Goal: Task Accomplishment & Management: Manage account settings

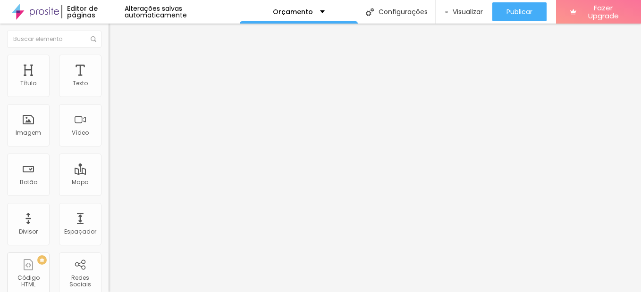
click at [115, 92] on div "Pedido de orçamento" at bounding box center [163, 87] width 96 height 8
click at [108, 59] on li "Estilo" at bounding box center [162, 59] width 108 height 9
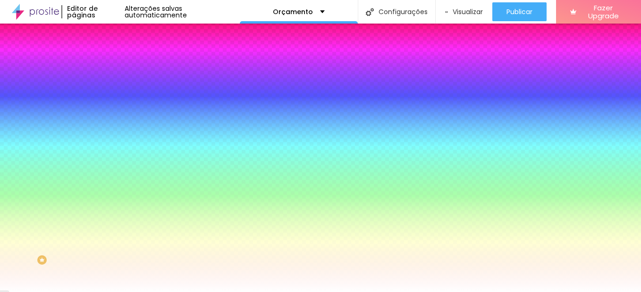
click at [108, 64] on img at bounding box center [112, 68] width 8 height 8
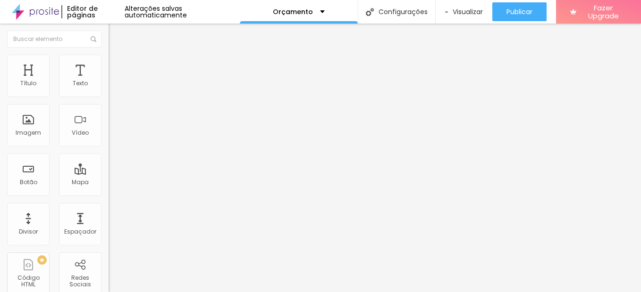
click at [108, 55] on li "Conteúdo" at bounding box center [162, 49] width 108 height 9
click at [108, 87] on div "Formulário Pedido de orçamento" at bounding box center [162, 88] width 108 height 28
click at [108, 95] on img at bounding box center [111, 98] width 6 height 6
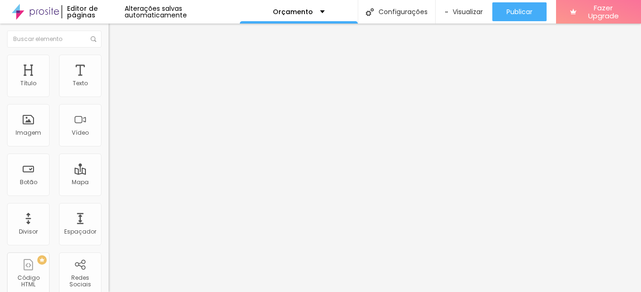
scroll to position [377, 0]
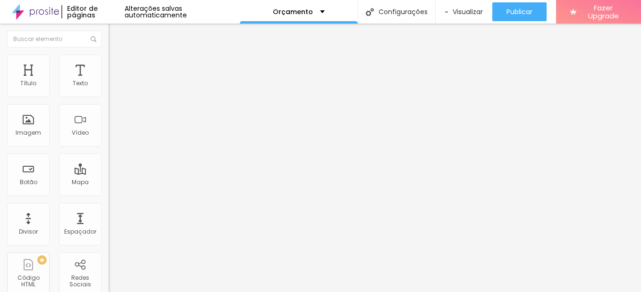
type input "feminino"
type input "evento de marca"
type input "ensaio de equipe"
drag, startPoint x: 265, startPoint y: 98, endPoint x: 235, endPoint y: 99, distance: 29.7
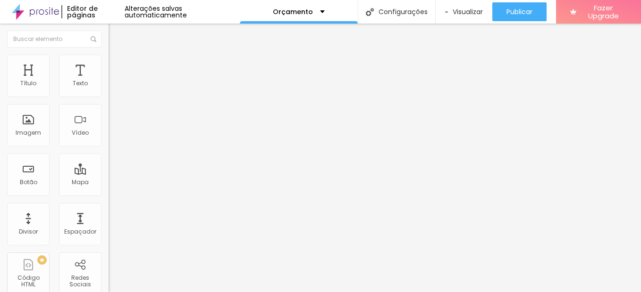
drag, startPoint x: 249, startPoint y: 78, endPoint x: 200, endPoint y: 78, distance: 48.1
type input "para empreendedora"
drag, startPoint x: 251, startPoint y: 99, endPoint x: 201, endPoint y: 101, distance: 50.0
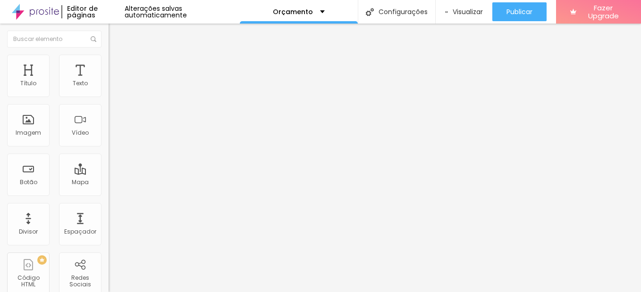
scroll to position [0, 53]
type input "evento (inauguração, lançamento, roda de conversa, curso...)"
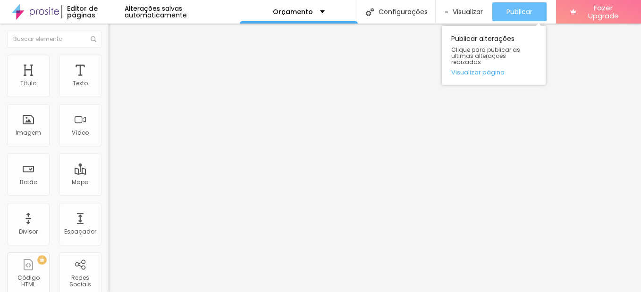
click at [507, 12] on span "Publicar" at bounding box center [519, 12] width 26 height 8
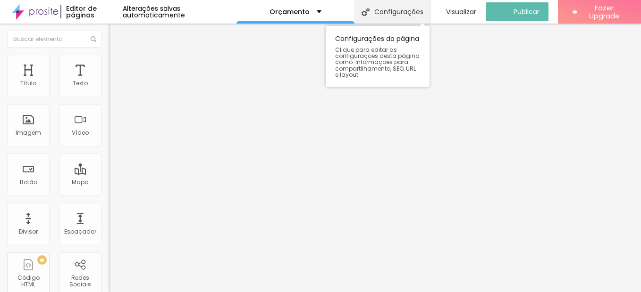
click at [379, 11] on div "Configurações" at bounding box center [392, 12] width 76 height 24
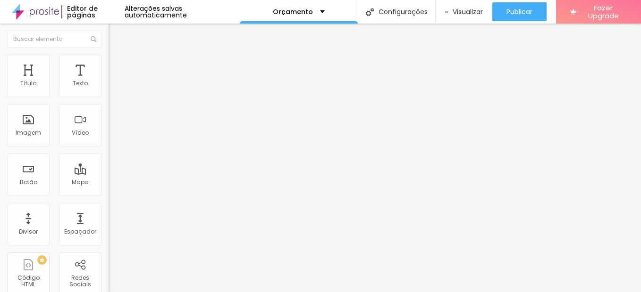
type input "Orçamento Lorena Lima, fotógrafa em Juazeiro do Norte"
type input "/orcamentofotografia"
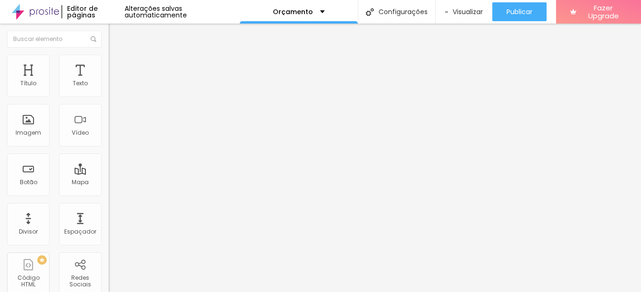
scroll to position [107, 0]
paste input "Lorena Lima, fotógrafa em Juazeiro do Norte"
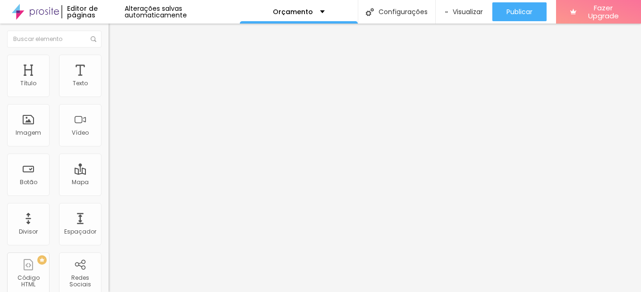
drag, startPoint x: 272, startPoint y: 149, endPoint x: 236, endPoint y: 142, distance: 36.6
drag, startPoint x: 276, startPoint y: 150, endPoint x: 398, endPoint y: 148, distance: 122.2
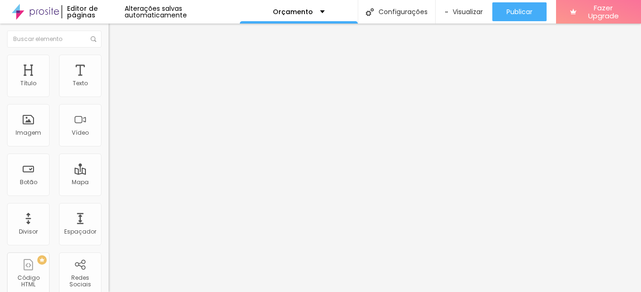
type input "Lorena Lima, ensaios e eventos em Juazeiro do Norte - ce"
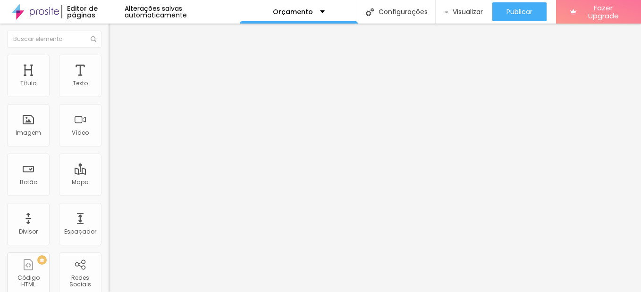
paste input "Lorena Lima, ensaios e eventos em Juazeiro do Norte - ce"
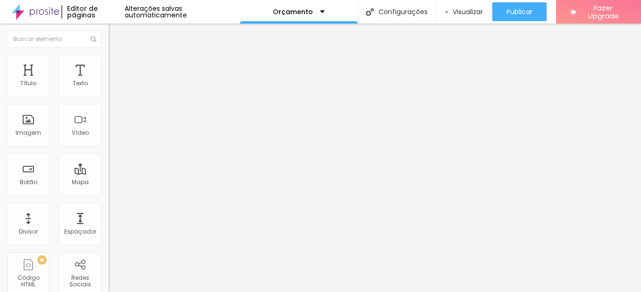
drag, startPoint x: 345, startPoint y: 92, endPoint x: 409, endPoint y: 91, distance: 63.2
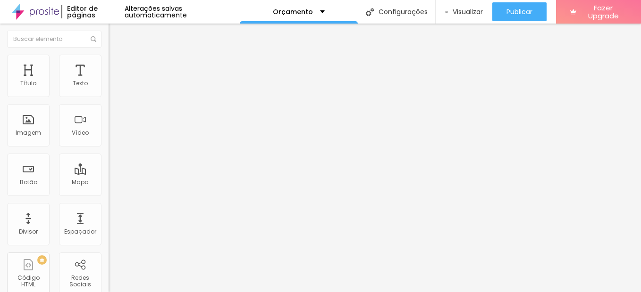
type input "Solicite orçamento - Lorena Lima, fotógrafa em Juazeiro do Norte - ce"
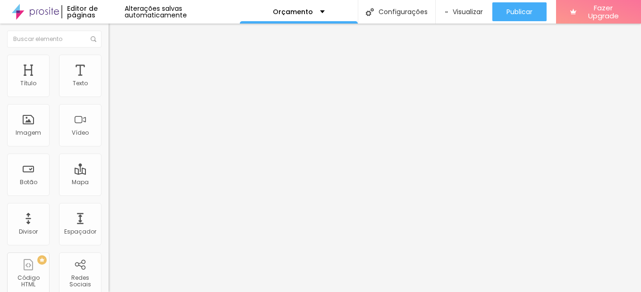
paste input "Solicite orçamento - Lorena Lima, fotógrafa"
drag, startPoint x: 346, startPoint y: 151, endPoint x: 378, endPoint y: 151, distance: 32.5
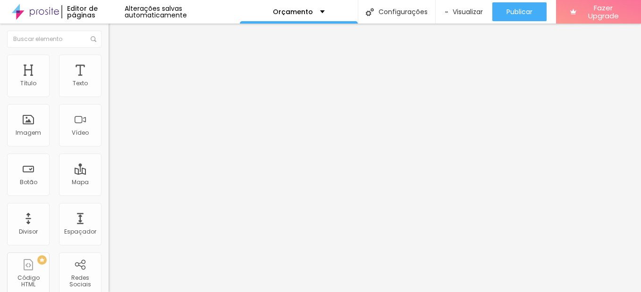
type input "Solicite orçamento - Lorena Lima, ensaio e eventos em Juazeiro do Norte - ce"
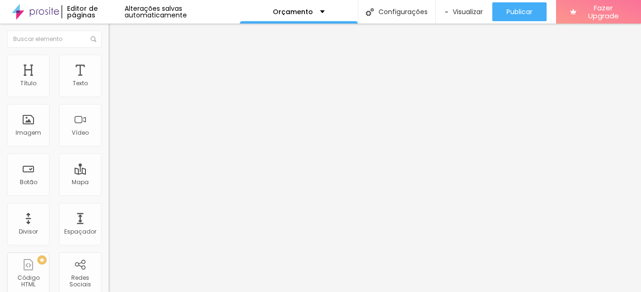
paste textarea "olicite seu orçamento para ensaios femininos, ensaios de empreendedoras e regis…"
type textarea "Solicite seu orçamento para ensaios femininos, ensaios de empreendedoras e regi…"
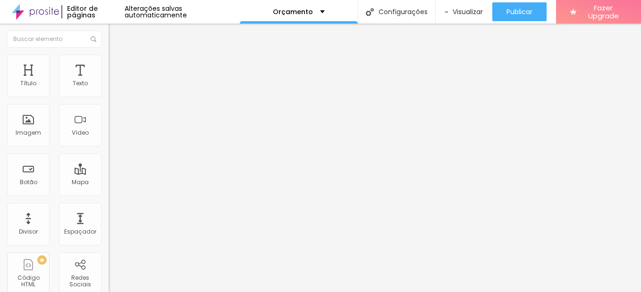
paste textarea "olicite seu orçamento para ensaios femininos, ensaios de empreendedoras e regis…"
type textarea "Solicite seu orçamento para ensaios femininos, ensaios de empreendedoras e regi…"
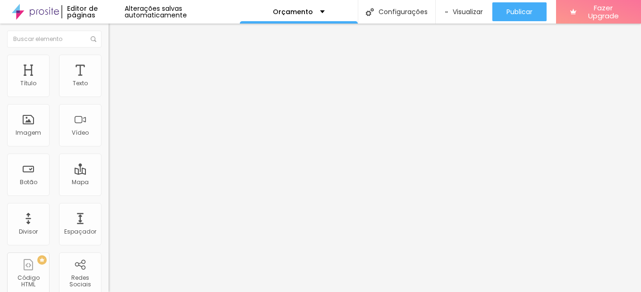
drag, startPoint x: 233, startPoint y: 187, endPoint x: 348, endPoint y: 224, distance: 120.4
paste textarea "Lorena Lima Fotógrafa orçamento fotógrafo Juazeiro do Norte solicitar orçamento…"
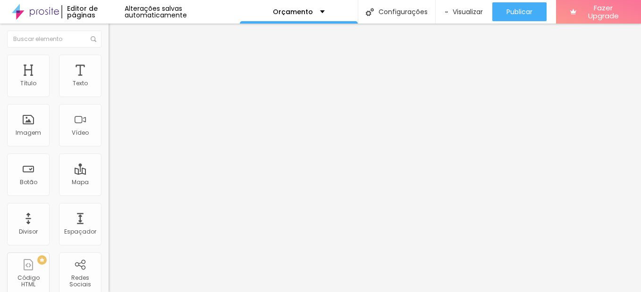
scroll to position [47, 0]
type textarea "Lorena Lima Fotógrafa, orçamento fotógrafo Juazeiro do Norte solicitar orçament…"
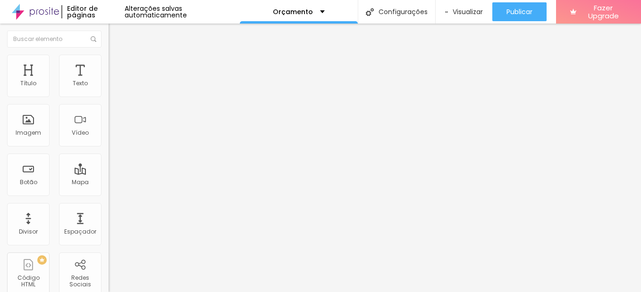
type input "Solicite orçamento- Lorena Lima, fotógrafa em Juazeiro do Norte"
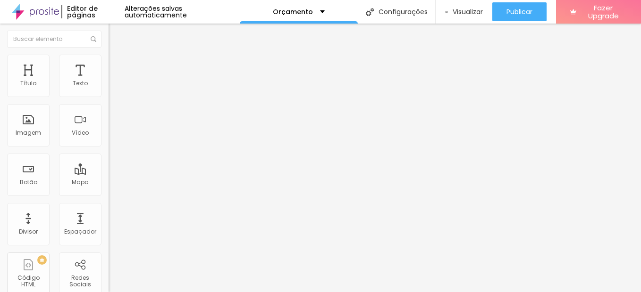
drag, startPoint x: 495, startPoint y: 20, endPoint x: 493, endPoint y: 25, distance: 5.7
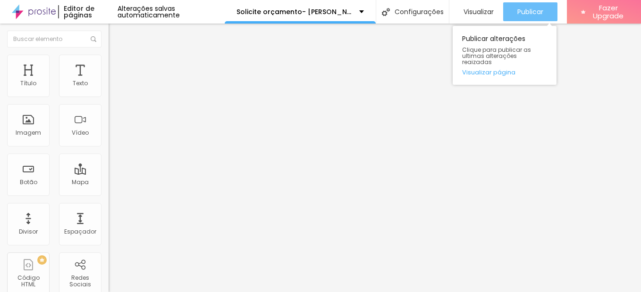
click at [536, 10] on span "Publicar" at bounding box center [530, 12] width 26 height 8
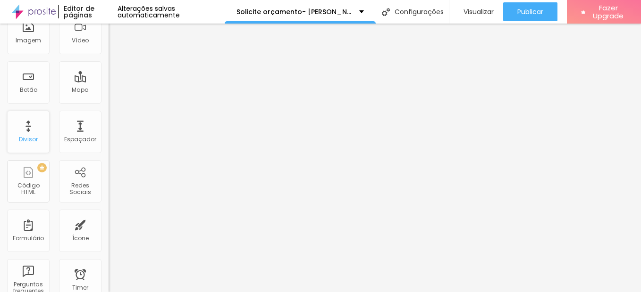
scroll to position [0, 0]
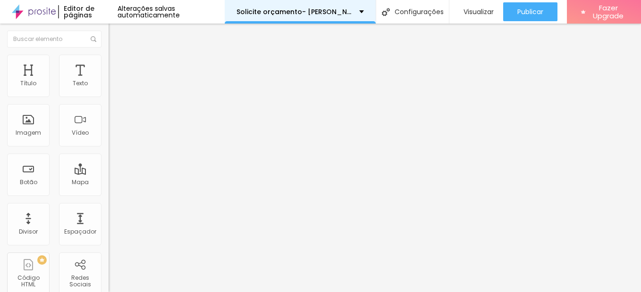
click at [292, 12] on p "Solicite orçamento- Lorena Lima, fotógrafa em Juazeiro do Norte" at bounding box center [294, 11] width 116 height 7
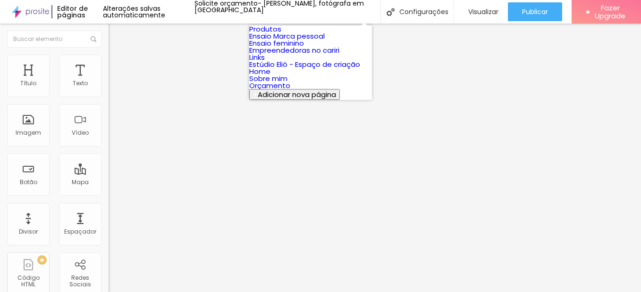
click at [286, 41] on link "Ensaio Marca pessoal" at bounding box center [286, 36] width 75 height 10
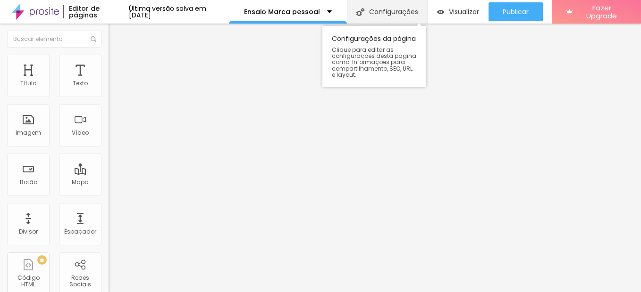
click at [411, 4] on div "Configurações" at bounding box center [387, 12] width 80 height 24
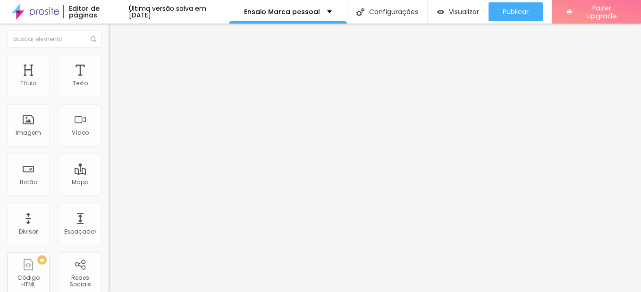
drag, startPoint x: 411, startPoint y: 151, endPoint x: 487, endPoint y: 154, distance: 76.0
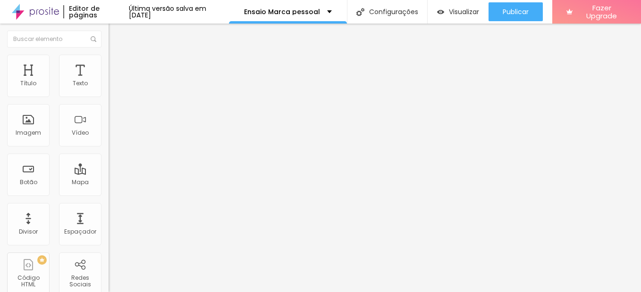
type input "Fotografia de [PERSON_NAME] para empreendedoras- em Juazeiro do Norte"
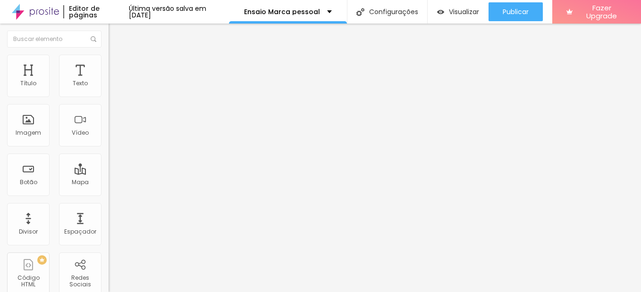
paste textarea "de marca pessoal para instrutora de pilates em Juazeiro do Norte. Fotos profiss…"
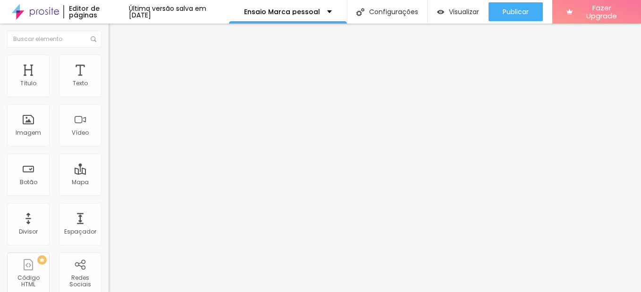
drag, startPoint x: 396, startPoint y: 196, endPoint x: 430, endPoint y: 194, distance: 34.0
drag, startPoint x: 257, startPoint y: 217, endPoint x: 340, endPoint y: 217, distance: 83.0
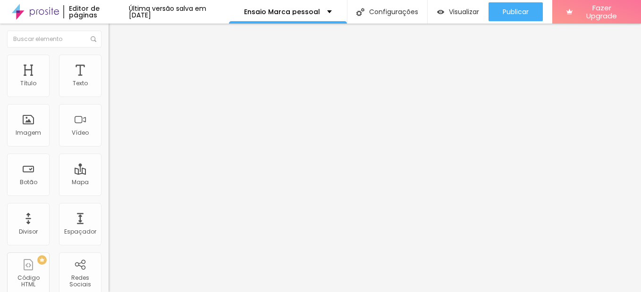
type textarea "Ensaio de marca pessoal para empreendedoras em Juazeiro do Norte. Fotos profiss…"
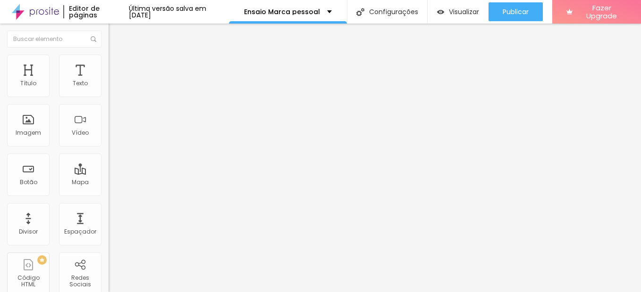
paste textarea "de marca pessoal para empreendedoras em Juazeiro do Norte. Fotos profissionais …"
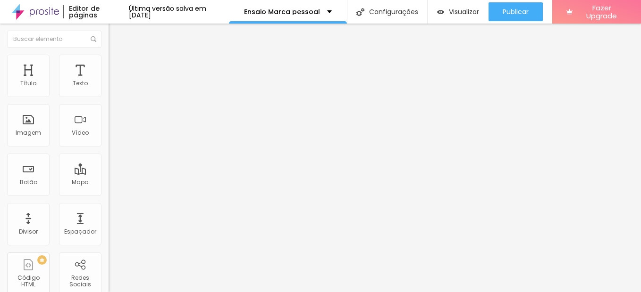
type textarea "Ensaio de marca pessoal para empreendedoras em Juazeiro do Norte. Fotos profiss…"
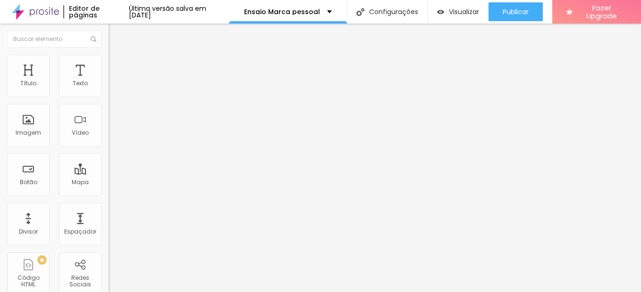
paste input "para empreendedoras- em Juazeiro do Norte"
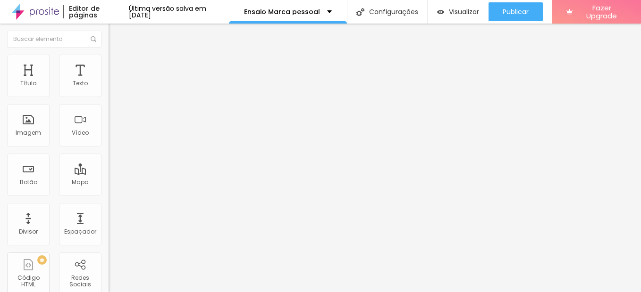
scroll to position [0, 79]
type input "Fotografia de Marca Pessoal para empreendedoras- em Juazeiro do Norte- Lorena L…"
drag, startPoint x: 233, startPoint y: 202, endPoint x: 399, endPoint y: 250, distance: 173.5
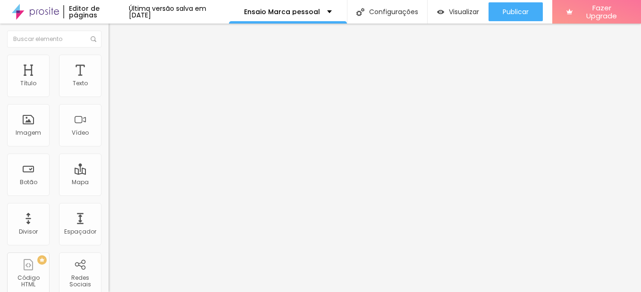
scroll to position [0, 0]
paste textarea "ensaio de marca pessoal Juazeiro do Norte, fotografia profissional Juazeiro do …"
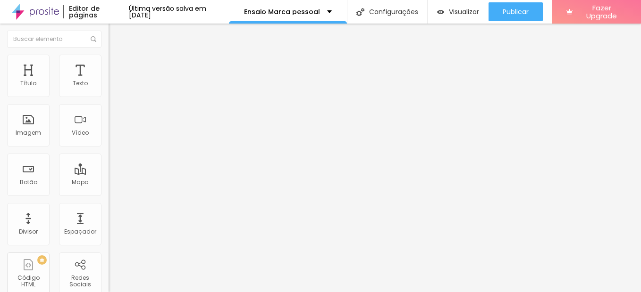
type textarea "ensaio de marca pessoal Juazeiro do Norte, fotografia profissional Juazeiro do …"
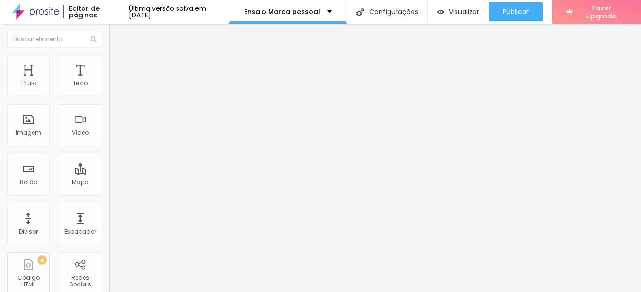
scroll to position [94, 0]
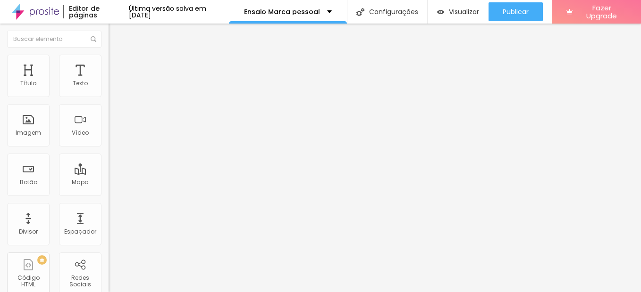
click at [187, 292] on div "Subindo 0/3 arquivos" at bounding box center [320, 295] width 641 height 6
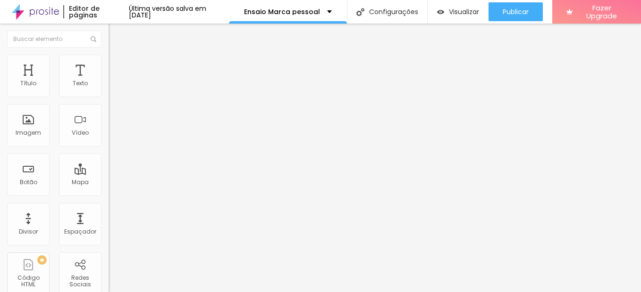
scroll to position [94, 0]
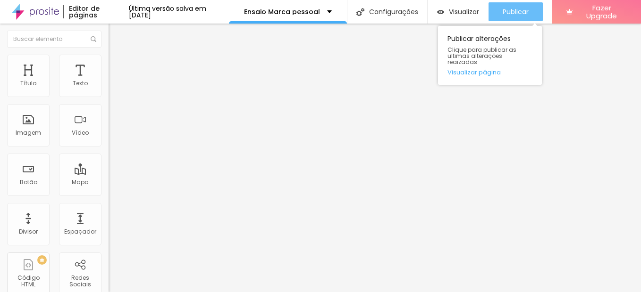
click at [496, 10] on button "Publicar" at bounding box center [515, 11] width 54 height 19
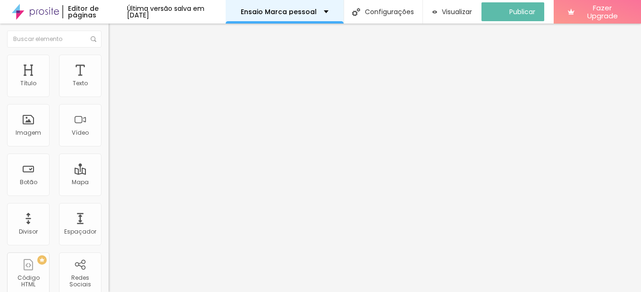
click at [317, 13] on p "Ensaio Marca pessoal" at bounding box center [279, 11] width 76 height 7
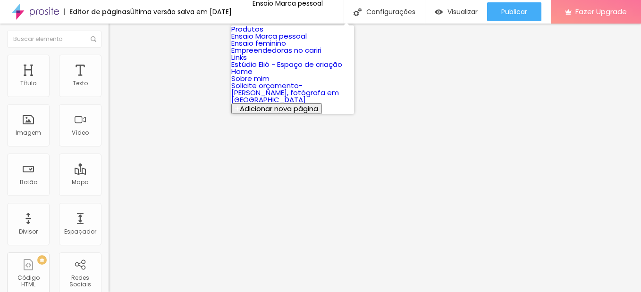
click at [286, 48] on link "Ensaio feminino" at bounding box center [258, 43] width 55 height 10
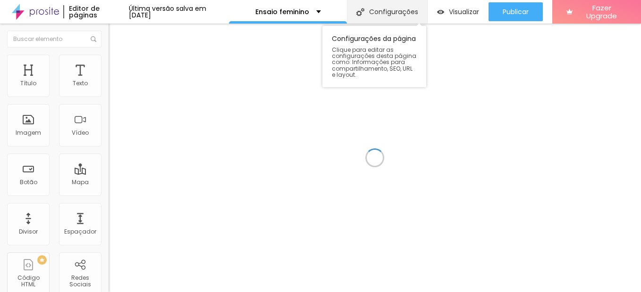
click at [370, 8] on div "Configurações" at bounding box center [387, 12] width 80 height 24
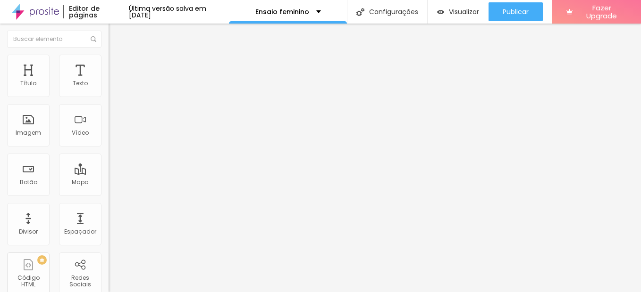
paste input "Feminino em Juazeiro do Norte –"
type input "Ensaio Feminino em Juazeiro do Norte – Lorena Lima Fotógrafa"
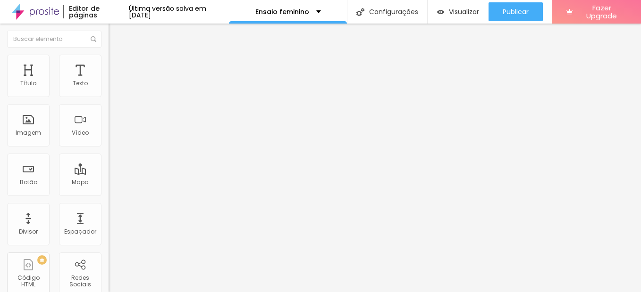
paste textarea "Sessões fotográficas femininas em estúdio privativo, com foco em autenticidade,…"
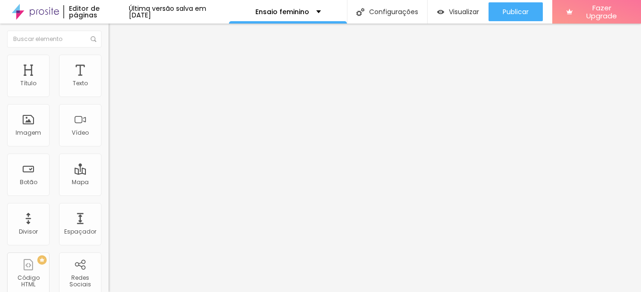
type textarea "Ensaios fotográficos femininos em estúdio ou externo, com foco em autenticidade…"
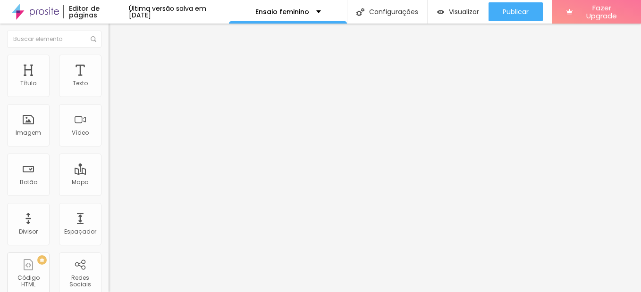
paste input "Feminino em Juazeiro do Norte – Lorena Lima Fotógrafa"
type input "Ensaio Feminino em Juazeiro do Norte – Lorena Lima Fotógrafa"
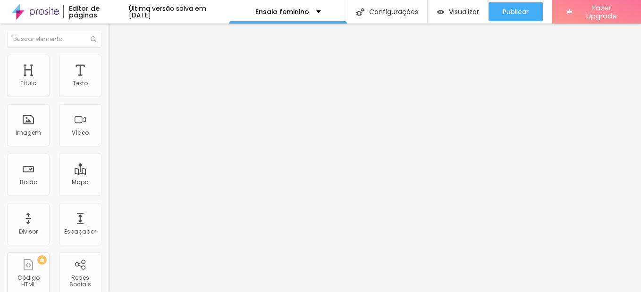
paste textarea "Ensaios fotográficos femininos em estúdio ou externo, com foco em autenticidade…"
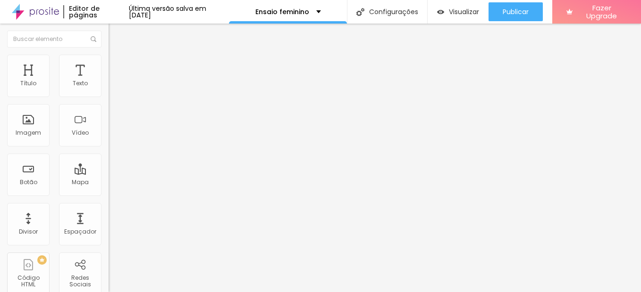
paste textarea "Fotografia feminina no Ceará com ambiente reservado e iluminação profissional. …"
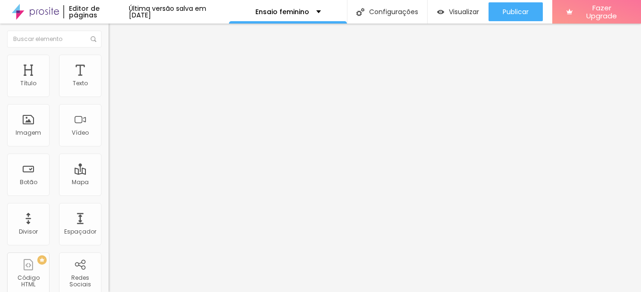
drag, startPoint x: 406, startPoint y: 139, endPoint x: 355, endPoint y: 149, distance: 51.3
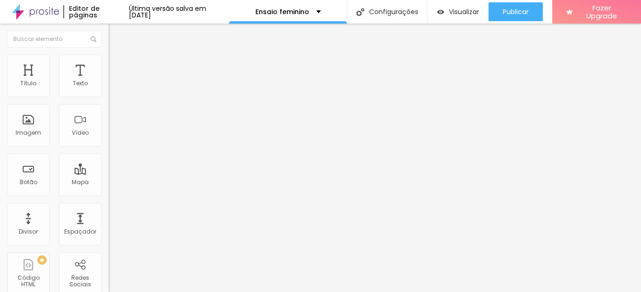
scroll to position [10, 0]
drag, startPoint x: 357, startPoint y: 148, endPoint x: 365, endPoint y: 166, distance: 19.2
type textarea "Fotografia feminina no Ceará em estúdio ou externo. Ensaio para celebrar sua be…"
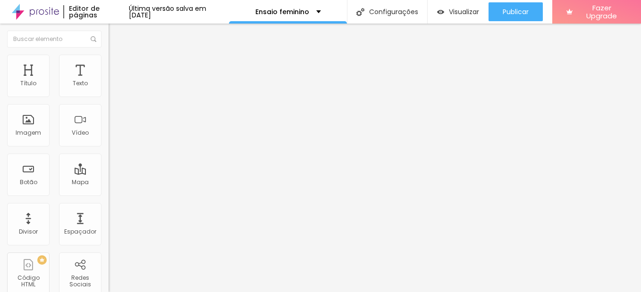
scroll to position [83, 0]
drag, startPoint x: 235, startPoint y: 198, endPoint x: 383, endPoint y: 237, distance: 153.2
paste textarea "ensaio feminino Juazeiro do Norte, fotos femininas Juazeiro do Norte, ensaio fo…"
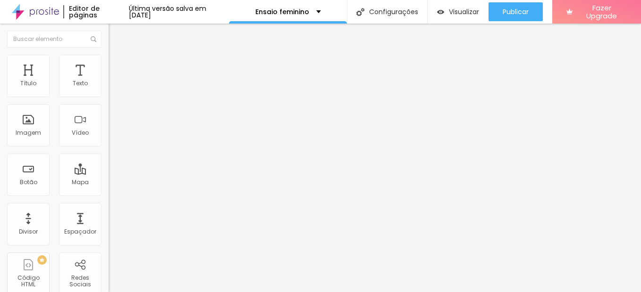
scroll to position [14, 0]
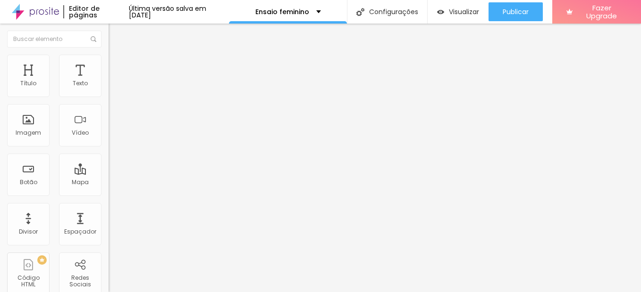
drag, startPoint x: 415, startPoint y: 196, endPoint x: 471, endPoint y: 195, distance: 56.6
type textarea "ensaio feminino Juazeiro do Norte, fotos femininas Juazeiro do Norte, ensaio fo…"
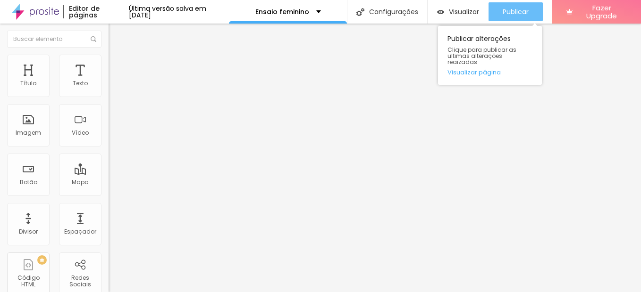
click at [514, 12] on span "Publicar" at bounding box center [515, 12] width 26 height 8
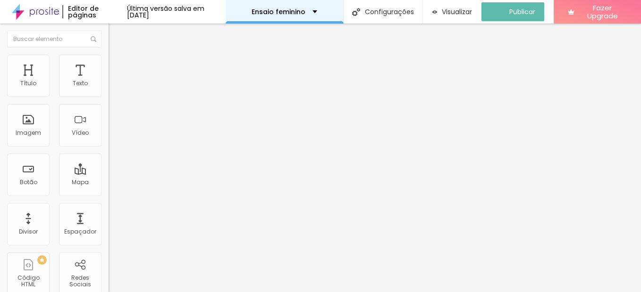
click at [296, 10] on p "Ensaio feminino" at bounding box center [278, 11] width 54 height 7
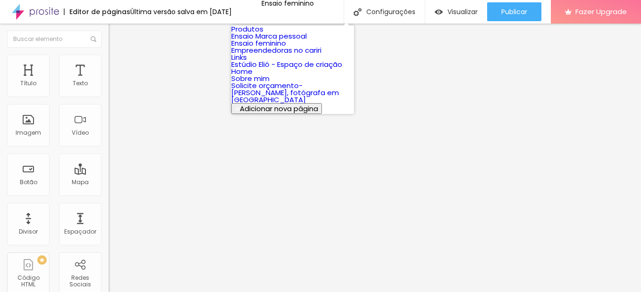
click at [252, 76] on link "Home" at bounding box center [241, 72] width 21 height 10
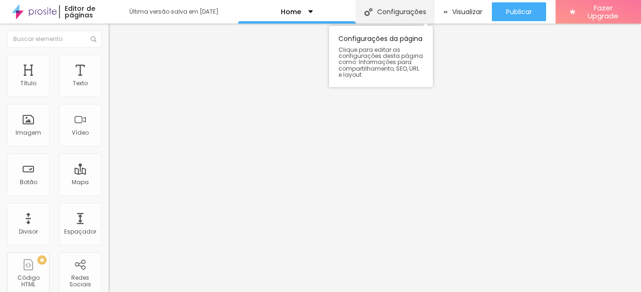
click at [388, 8] on div "Configurações" at bounding box center [395, 12] width 78 height 24
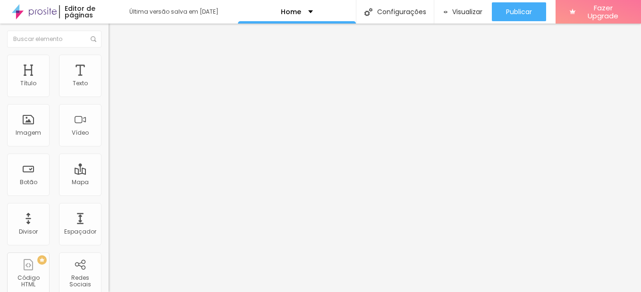
paste input "[PERSON_NAME] Fotógrafa – Ensaios e Eventos em [GEOGRAPHIC_DATA]"
type input "[PERSON_NAME] Fotógrafa – Ensaios e Eventos em [GEOGRAPHIC_DATA]"
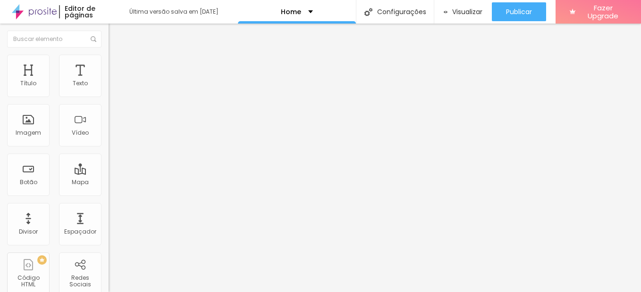
paste input "[PERSON_NAME] Fotógrafa – Ensaios e Eventos em [GEOGRAPHIC_DATA]"
type input "[PERSON_NAME] Fotógrafa – Ensaios e Eventos em [GEOGRAPHIC_DATA]"
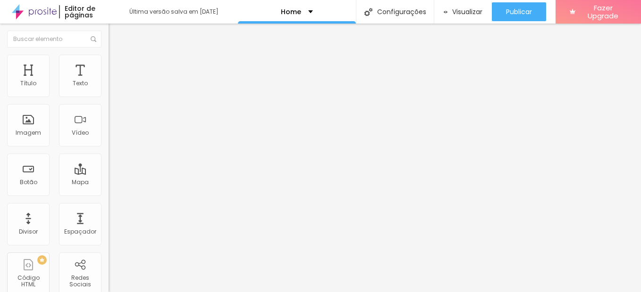
paste textarea "ógrafa em Juazeiro do Norte especializada em ensaios femininos, ensaios de empr…"
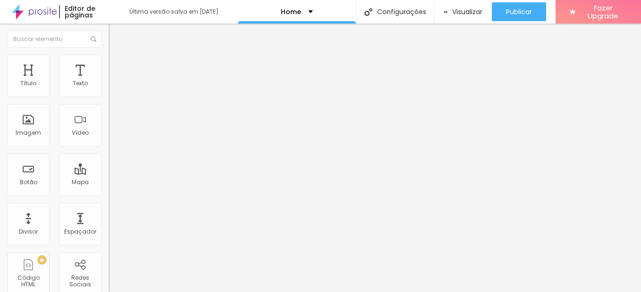
type textarea "Fotógrafa em Juazeiro do Norte especializada em ensaios femininos, ensaios de e…"
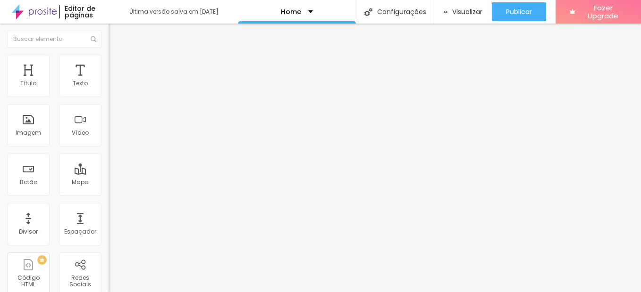
paste textarea "ógrafa em Juazeiro do Norte especializada em ensaios femininos, ensaios de empr…"
type textarea "Fotógrafa em Juazeiro do Norte especializada em ensaios femininos, ensaios de e…"
drag, startPoint x: 232, startPoint y: 201, endPoint x: 328, endPoint y: 238, distance: 103.0
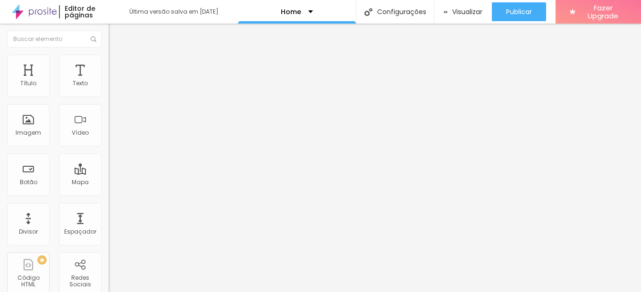
paste textarea "Lorena Lima Fotógrafa fotógrafa Juazeiro do Norte ensaio feminino Juazeiro do N…"
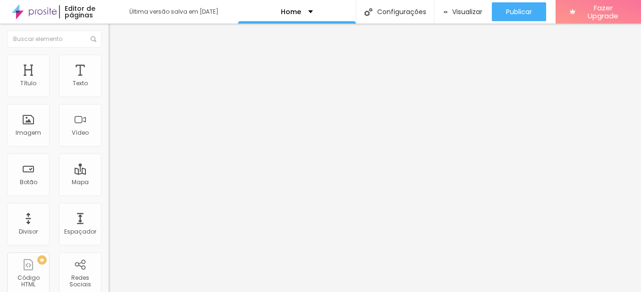
drag, startPoint x: 233, startPoint y: 205, endPoint x: 303, endPoint y: 207, distance: 69.4
type textarea "Lorena Lima Fotógrafa fotógrafa Juazeiro do Norte ensaio feminino Juazeiro do N…"
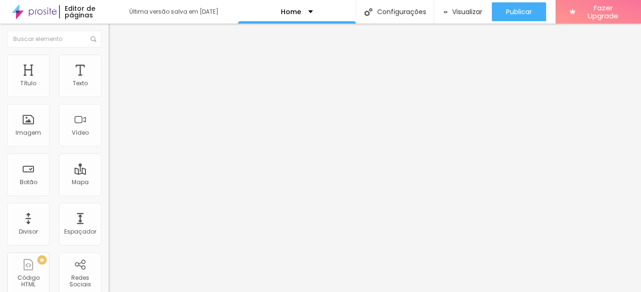
click at [302, 12] on div "Home" at bounding box center [297, 11] width 32 height 7
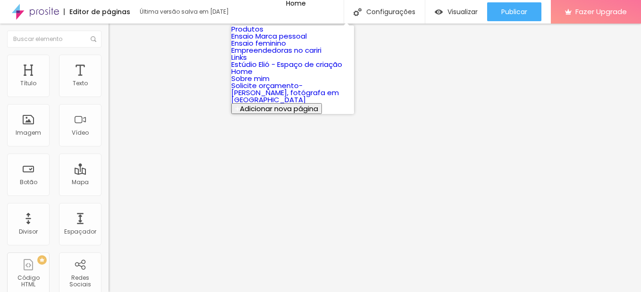
scroll to position [47, 0]
click at [293, 69] on link "Estúdio Elió - Espaço de criação" at bounding box center [286, 64] width 111 height 10
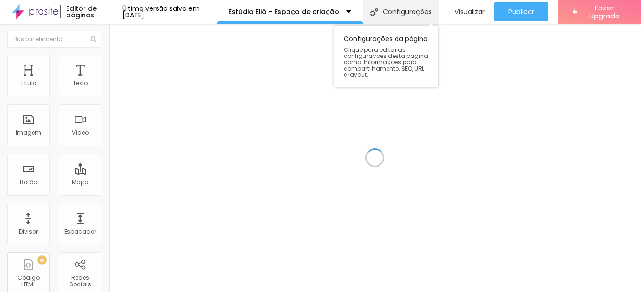
click at [385, 13] on div "Configurações" at bounding box center [401, 12] width 76 height 24
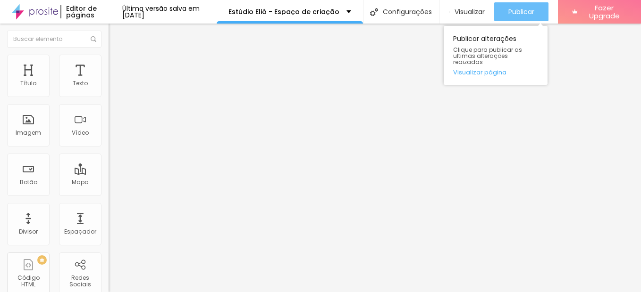
click at [515, 13] on span "Publicar" at bounding box center [521, 12] width 26 height 8
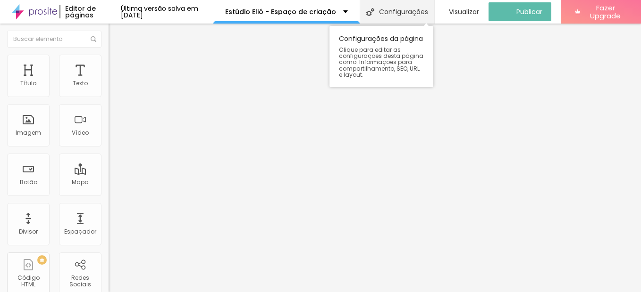
click at [402, 13] on div "Configurações" at bounding box center [396, 12] width 75 height 24
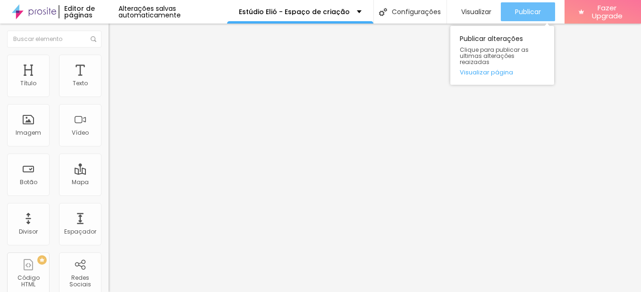
click at [525, 10] on span "Publicar" at bounding box center [528, 12] width 26 height 8
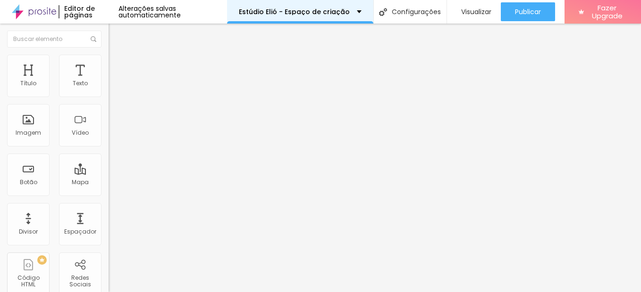
click at [279, 8] on div "Estúdio Elió - Espaço de criação" at bounding box center [300, 12] width 146 height 24
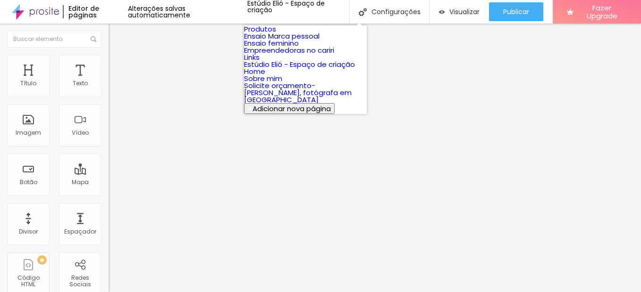
click at [276, 32] on link "Produtos" at bounding box center [260, 29] width 32 height 10
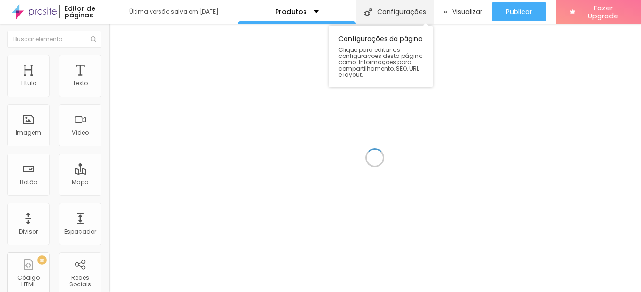
click at [376, 10] on div "Configurações" at bounding box center [395, 12] width 78 height 24
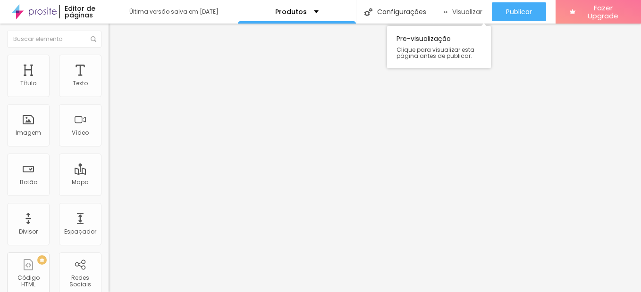
click at [452, 14] on span "Visualizar" at bounding box center [467, 12] width 30 height 8
